Goal: Task Accomplishment & Management: Manage account settings

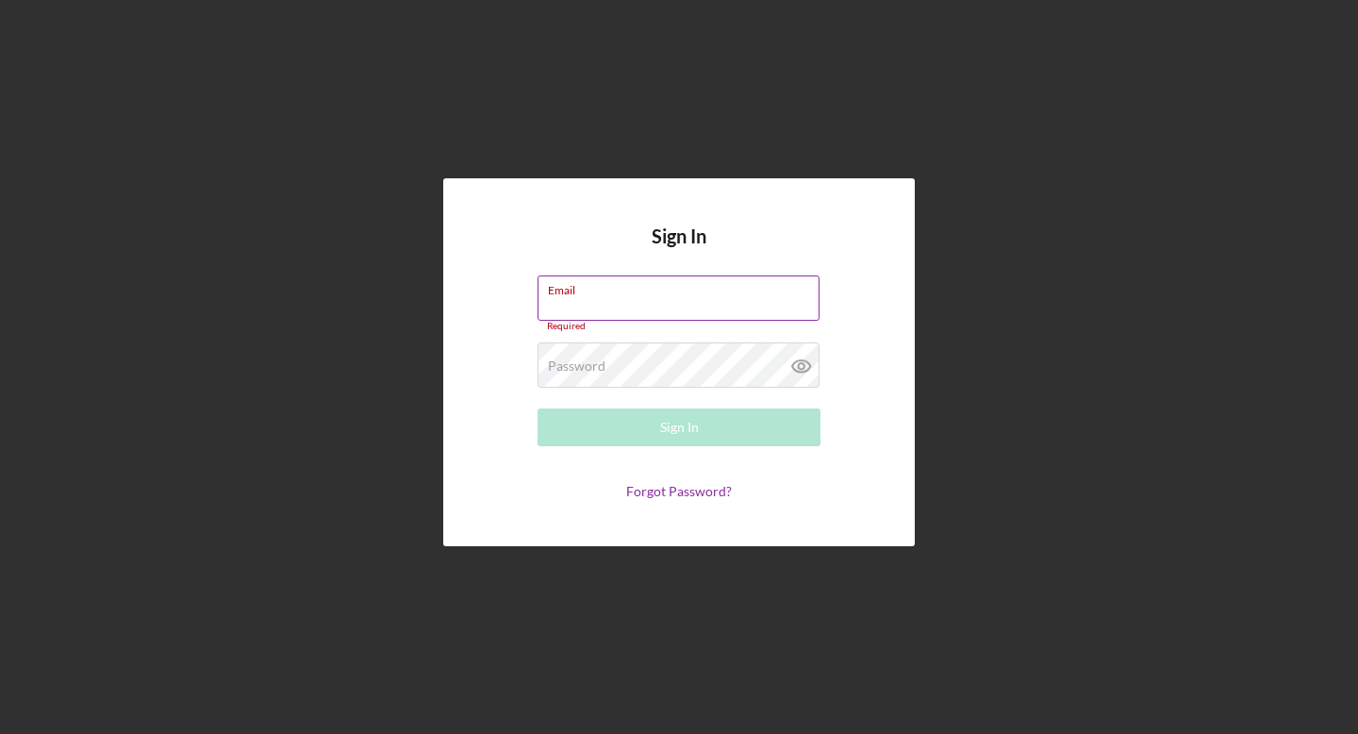
click at [613, 298] on div "Email Required" at bounding box center [678, 303] width 283 height 57
click at [854, 277] on form "Email fardo Please enter a valid email address. Password Required Sign In Forgo…" at bounding box center [678, 387] width 377 height 224
click at [668, 312] on input "fardo" at bounding box center [678, 297] width 282 height 45
click at [593, 305] on input "fardo" at bounding box center [678, 297] width 282 height 45
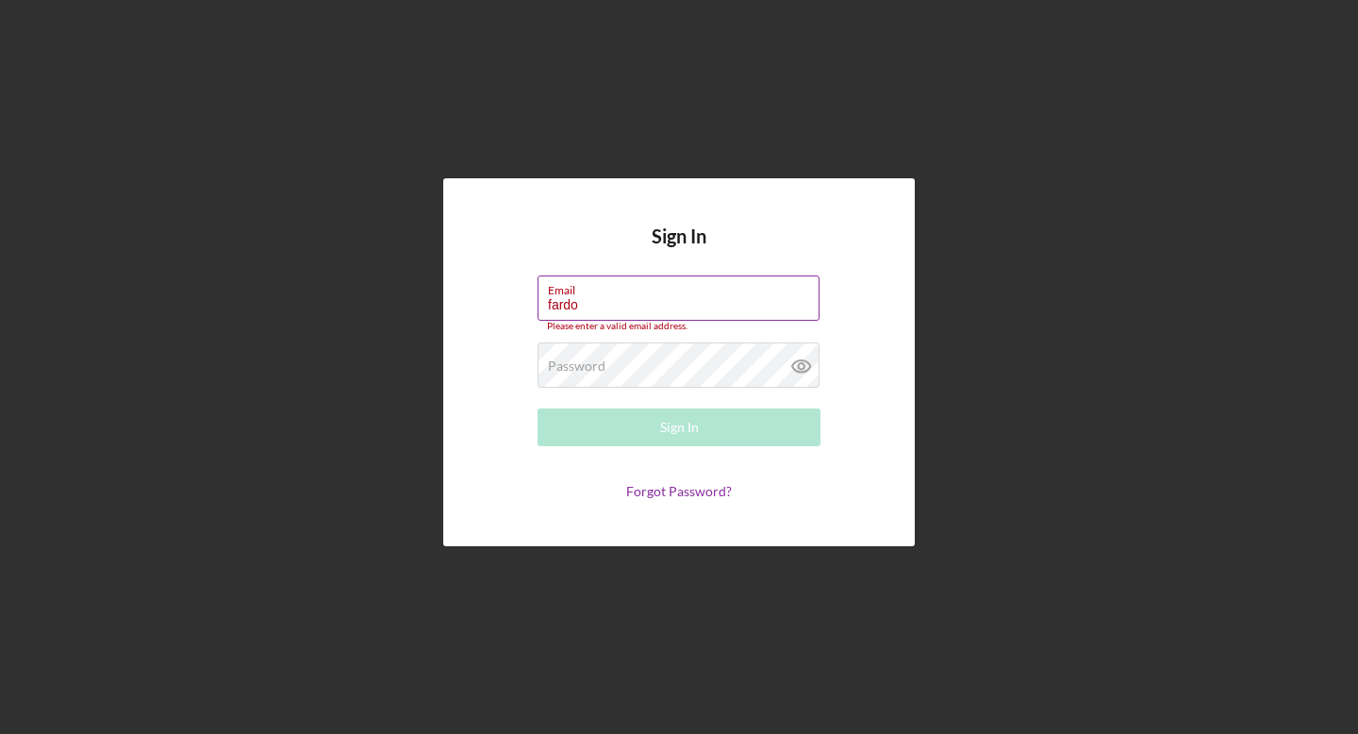
click at [593, 305] on input "fardo" at bounding box center [678, 297] width 282 height 45
paste input "[EMAIL_ADDRESS][PERSON_NAME][DOMAIN_NAME]"
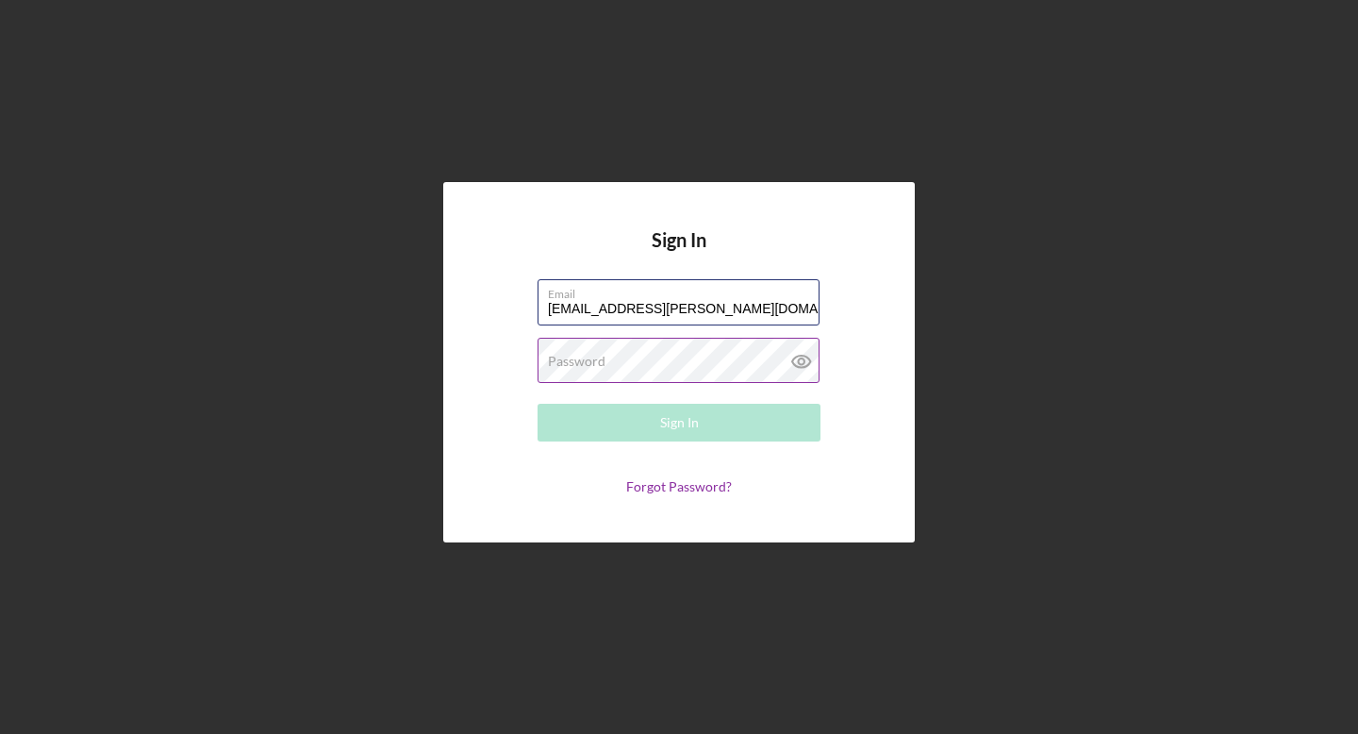
type input "[EMAIL_ADDRESS][PERSON_NAME][DOMAIN_NAME]"
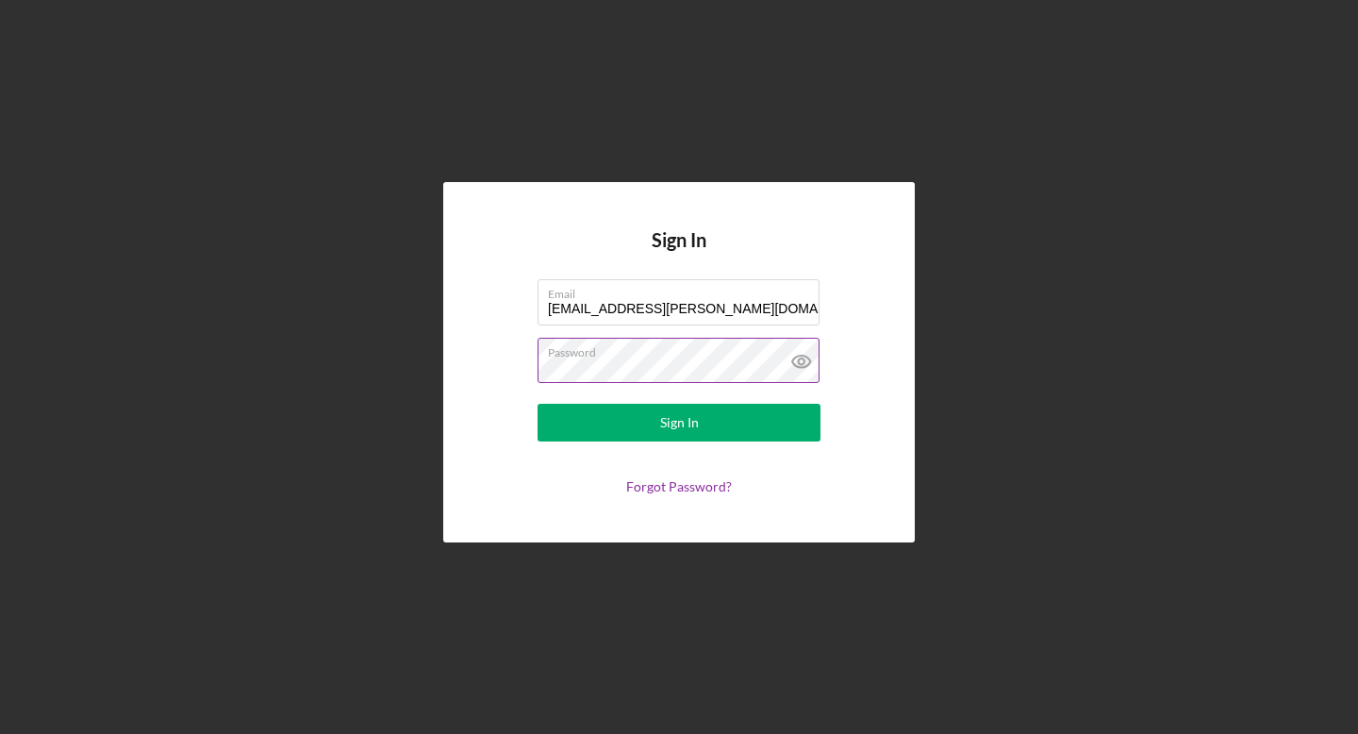
click at [537, 404] on button "Sign In" at bounding box center [678, 423] width 283 height 38
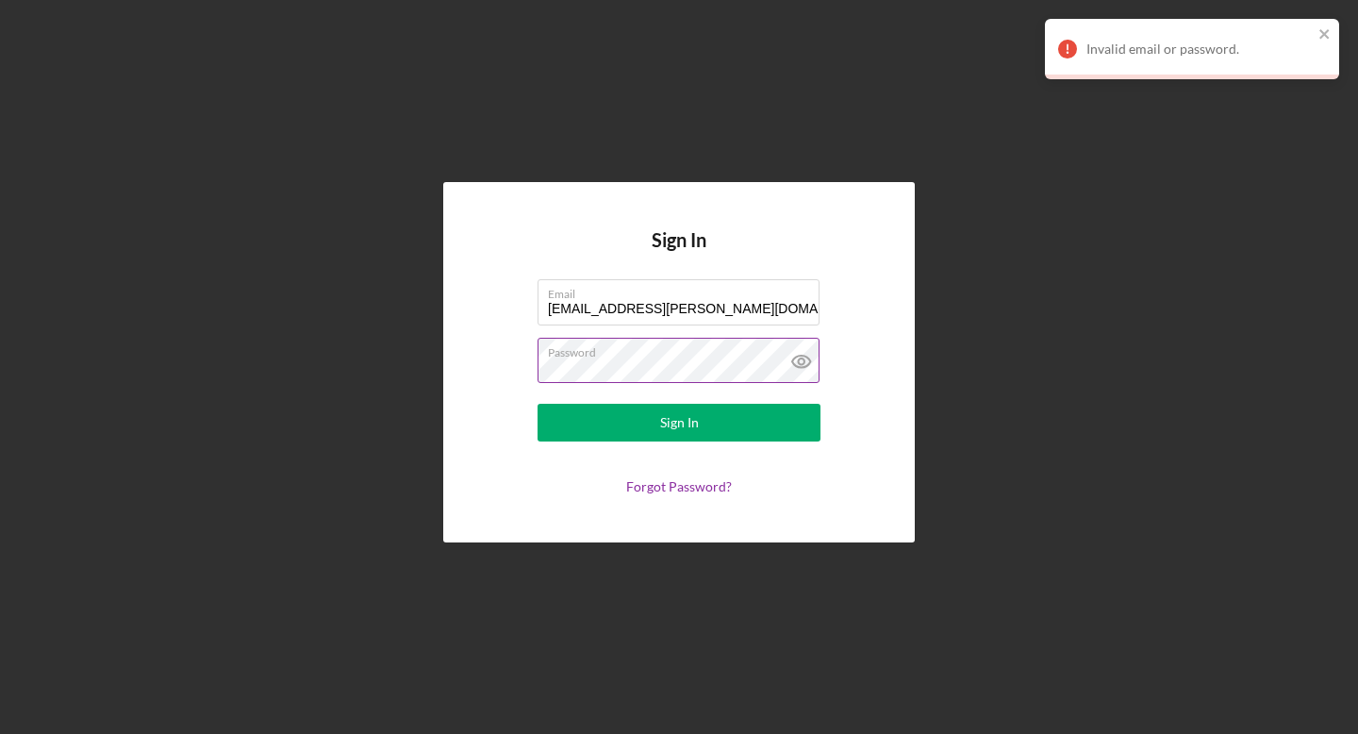
click at [795, 355] on icon at bounding box center [801, 361] width 47 height 47
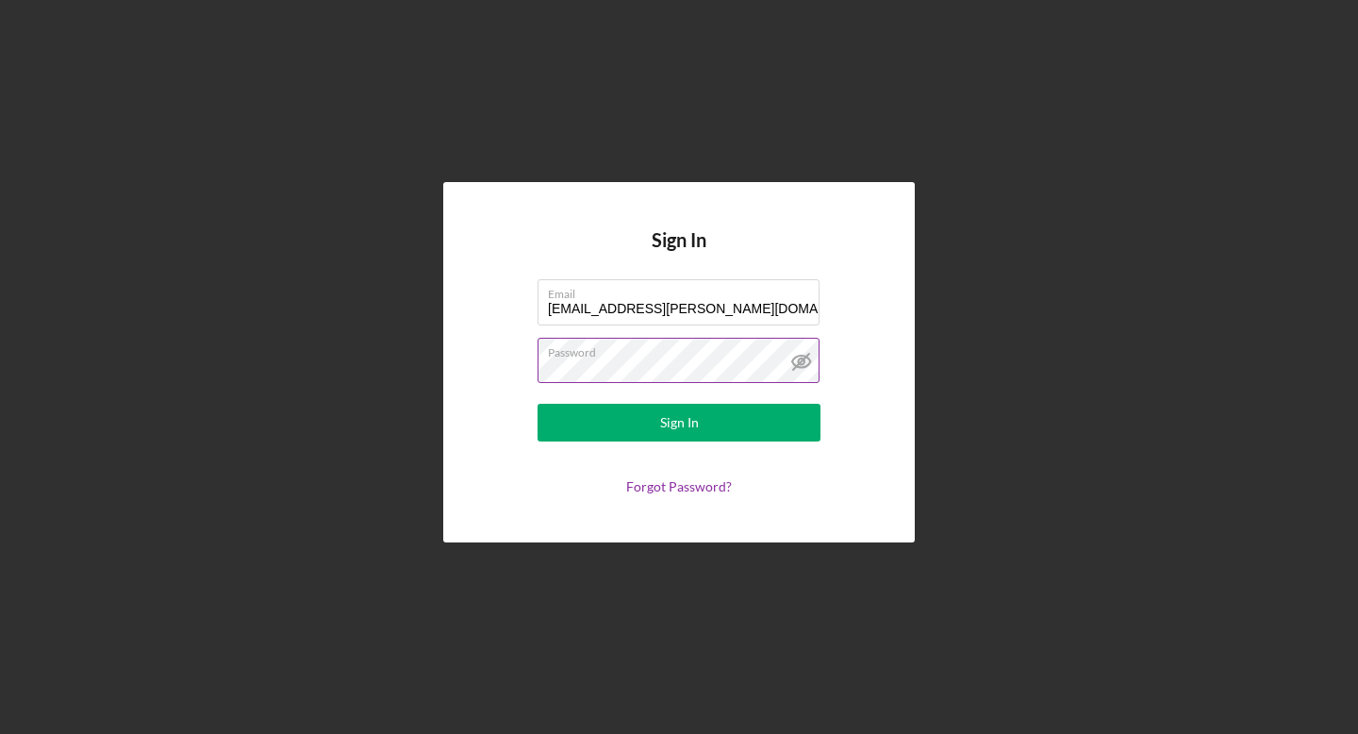
click at [537, 404] on button "Sign In" at bounding box center [678, 423] width 283 height 38
